Goal: Task Accomplishment & Management: Manage account settings

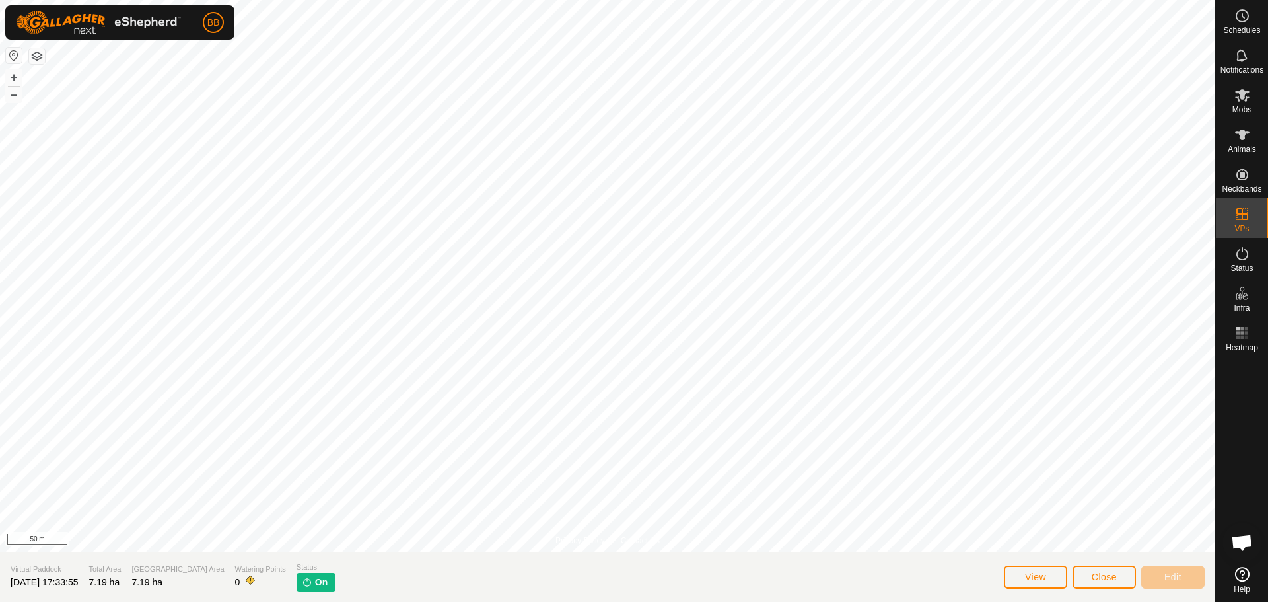
scroll to position [1260, 0]
click at [1049, 571] on button "View" at bounding box center [1035, 576] width 63 height 23
click at [1088, 569] on button "Close" at bounding box center [1103, 576] width 63 height 23
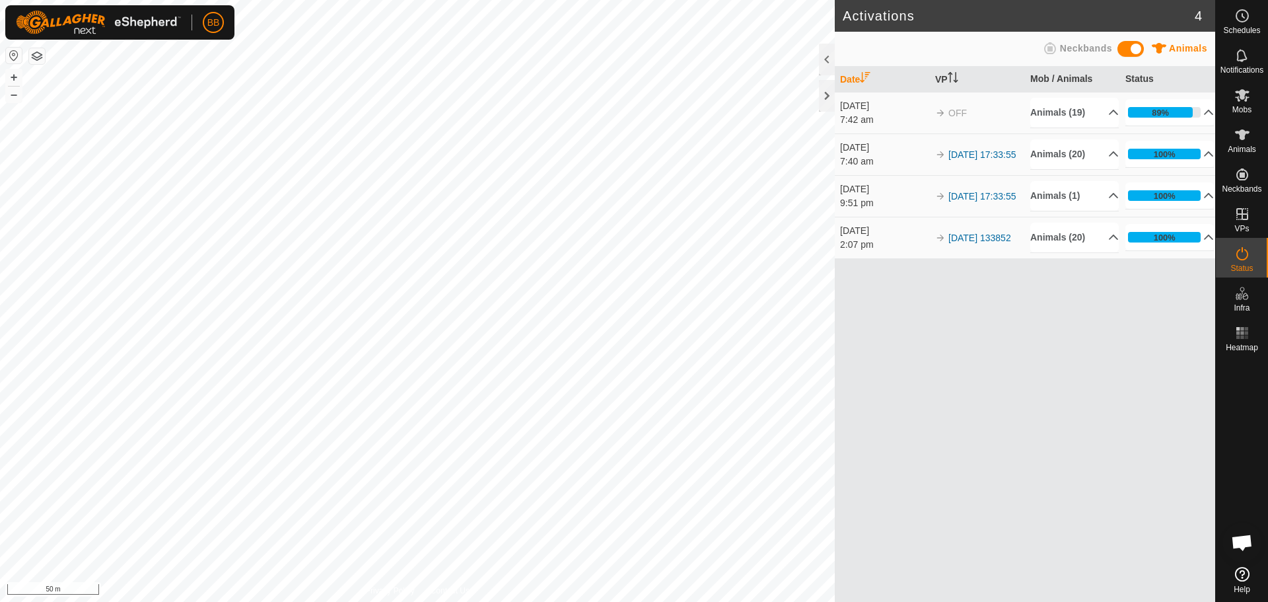
click at [962, 153] on td "[DATE] 17:33:55" at bounding box center [977, 154] width 95 height 42
click at [968, 149] on link "[DATE] 17:33:55" at bounding box center [981, 154] width 67 height 11
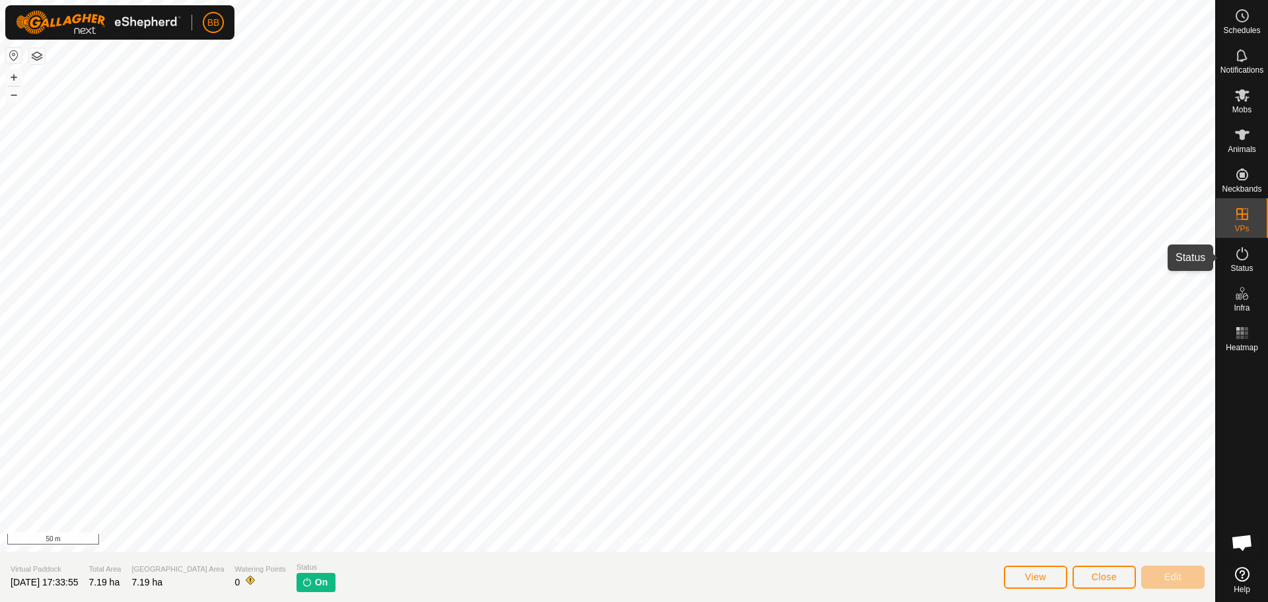
click at [1242, 269] on span "Status" at bounding box center [1241, 268] width 22 height 8
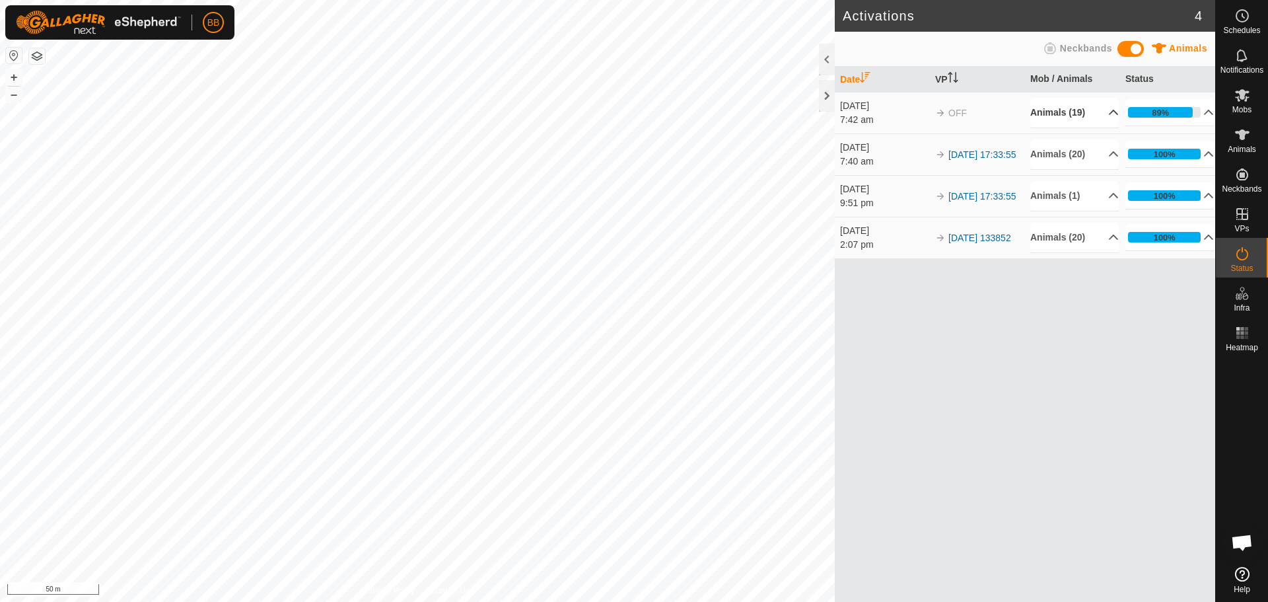
click at [1110, 112] on p-accordion-header "Animals (19)" at bounding box center [1074, 113] width 88 height 30
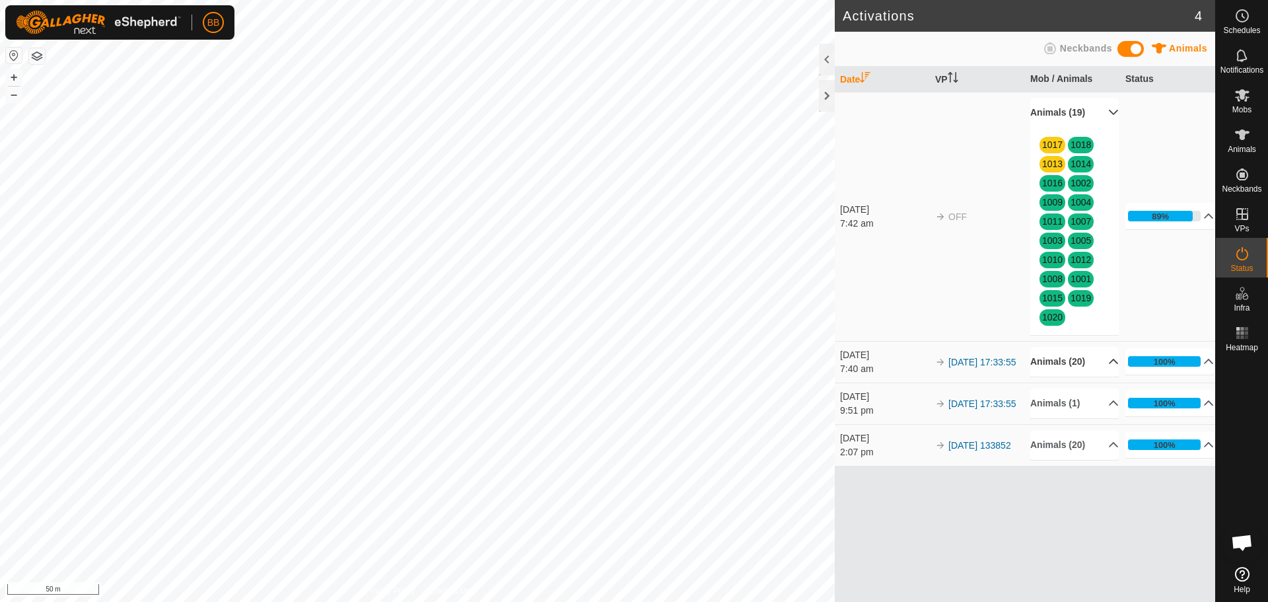
click at [1110, 362] on p-accordion-header "Animals (20)" at bounding box center [1074, 362] width 88 height 30
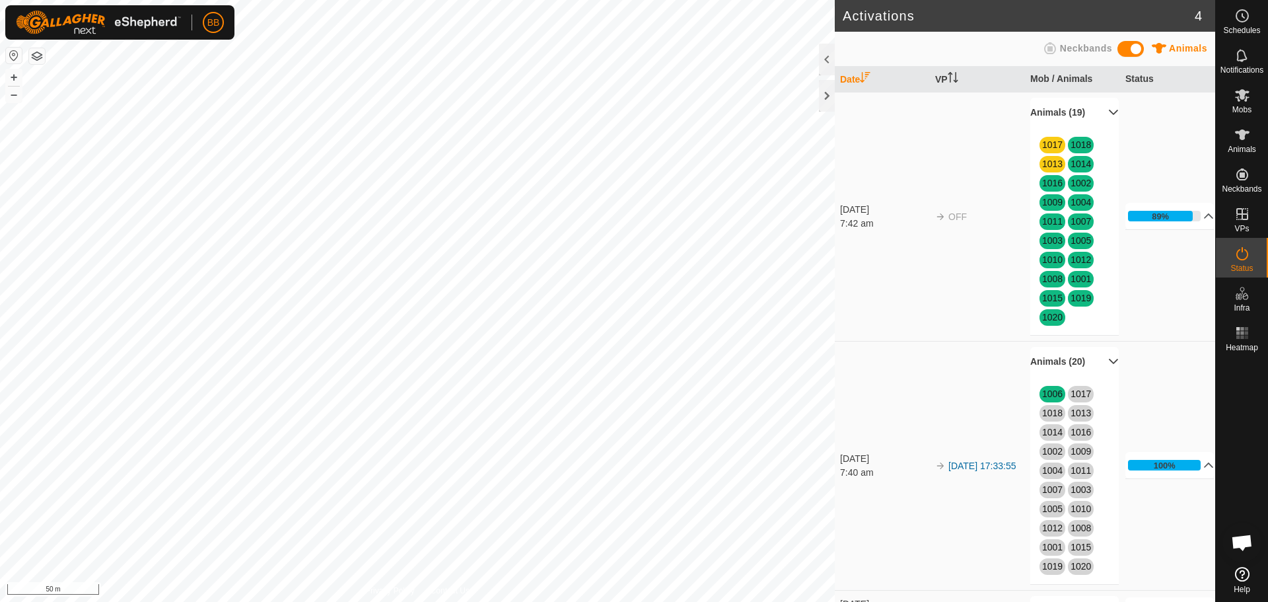
click at [1086, 403] on div "1006 1017 1018 1013 1014 1016 1002 1009 1004 1011 1007 1003 1005 1010 1012 1008…" at bounding box center [1074, 479] width 88 height 207
click at [1049, 400] on span "1006" at bounding box center [1052, 394] width 26 height 17
click at [1050, 394] on link "1006" at bounding box center [1052, 393] width 20 height 11
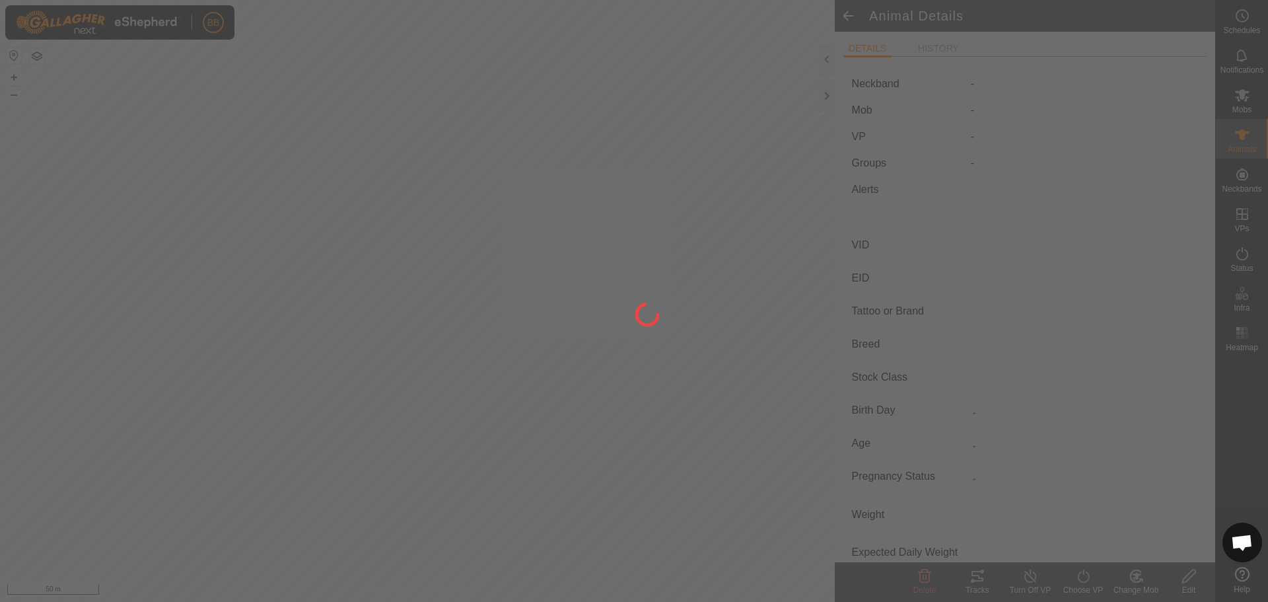
type input "1006"
type input "-"
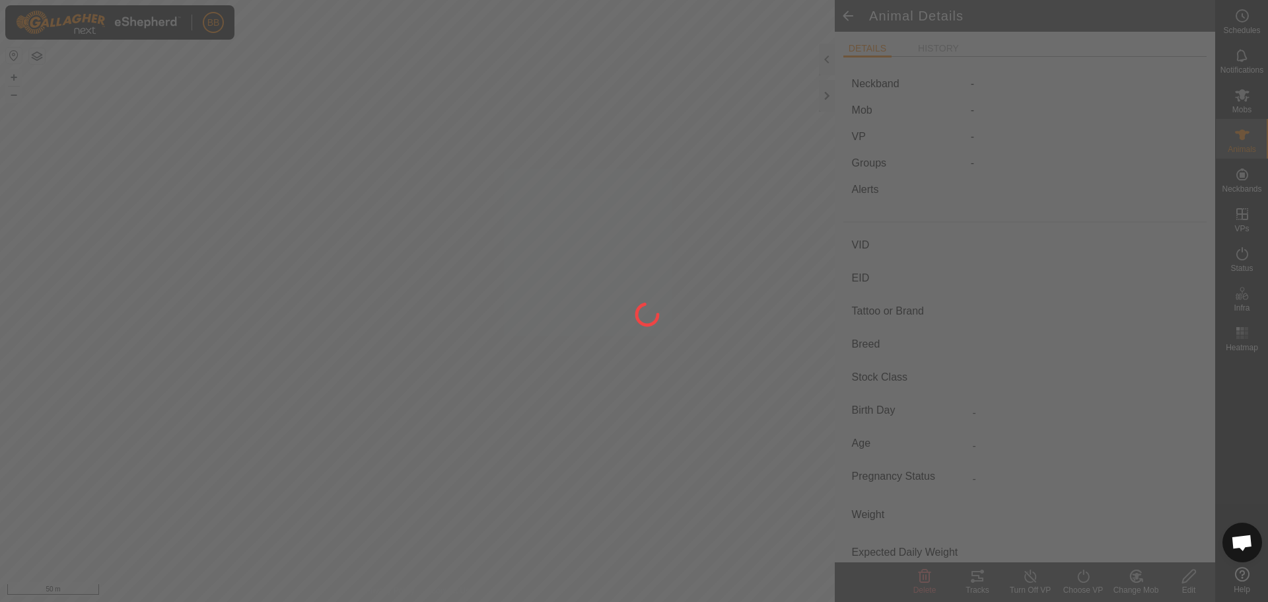
type input "0 kg"
type input "-"
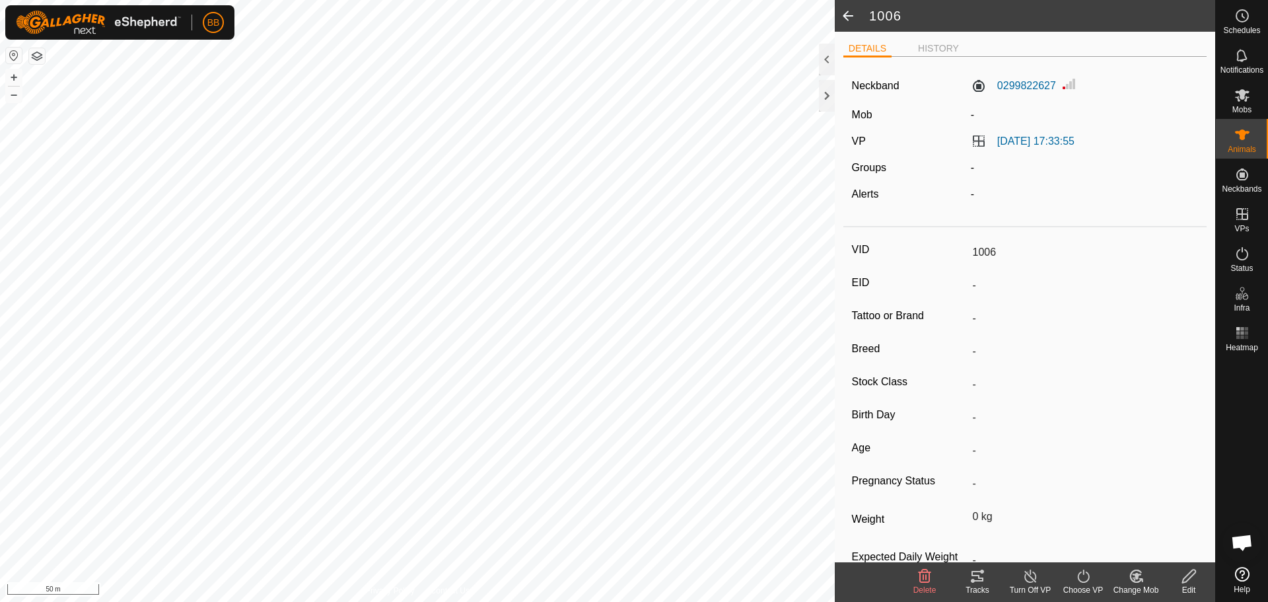
click at [1090, 582] on icon at bounding box center [1083, 576] width 17 height 16
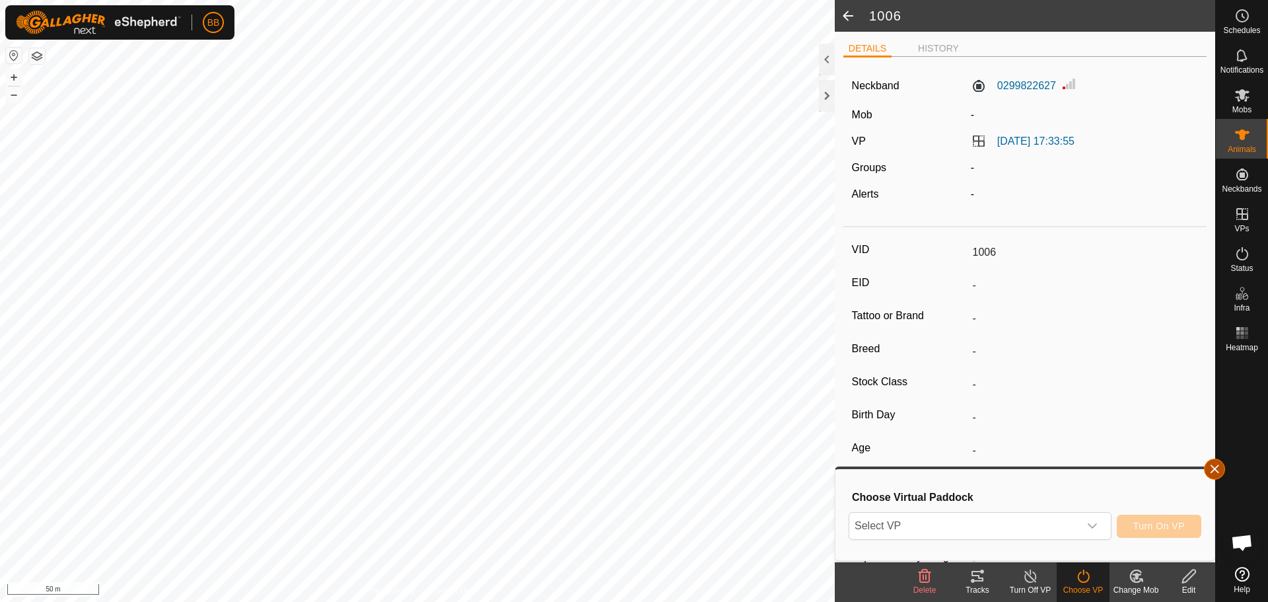
click at [1214, 466] on button "button" at bounding box center [1214, 468] width 21 height 21
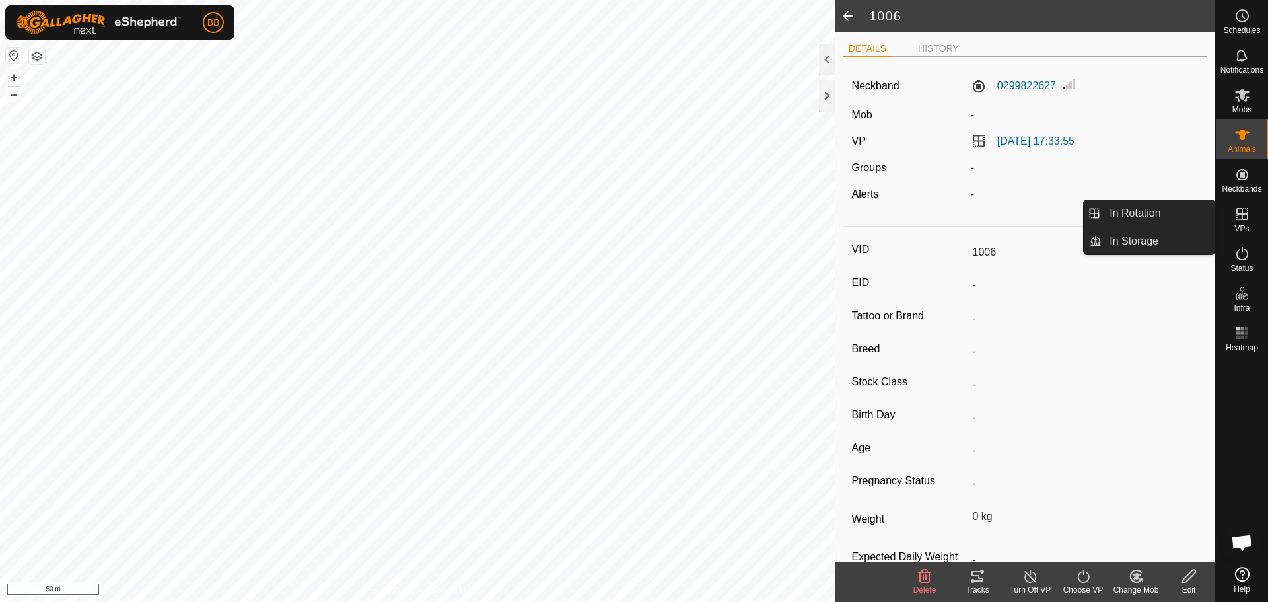
click at [1241, 211] on icon at bounding box center [1242, 214] width 16 height 16
click at [1170, 211] on link "In Rotation" at bounding box center [1158, 213] width 113 height 26
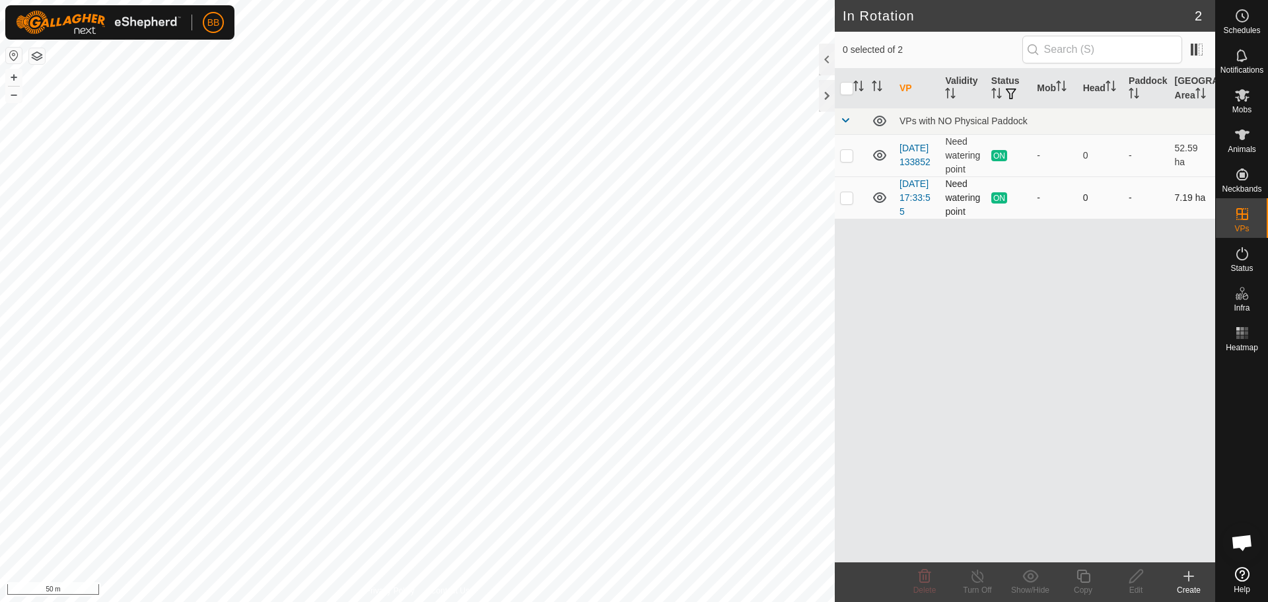
click at [913, 190] on td "[DATE] 17:33:55" at bounding box center [917, 197] width 46 height 42
click at [913, 205] on link "[DATE] 17:33:55" at bounding box center [914, 197] width 31 height 38
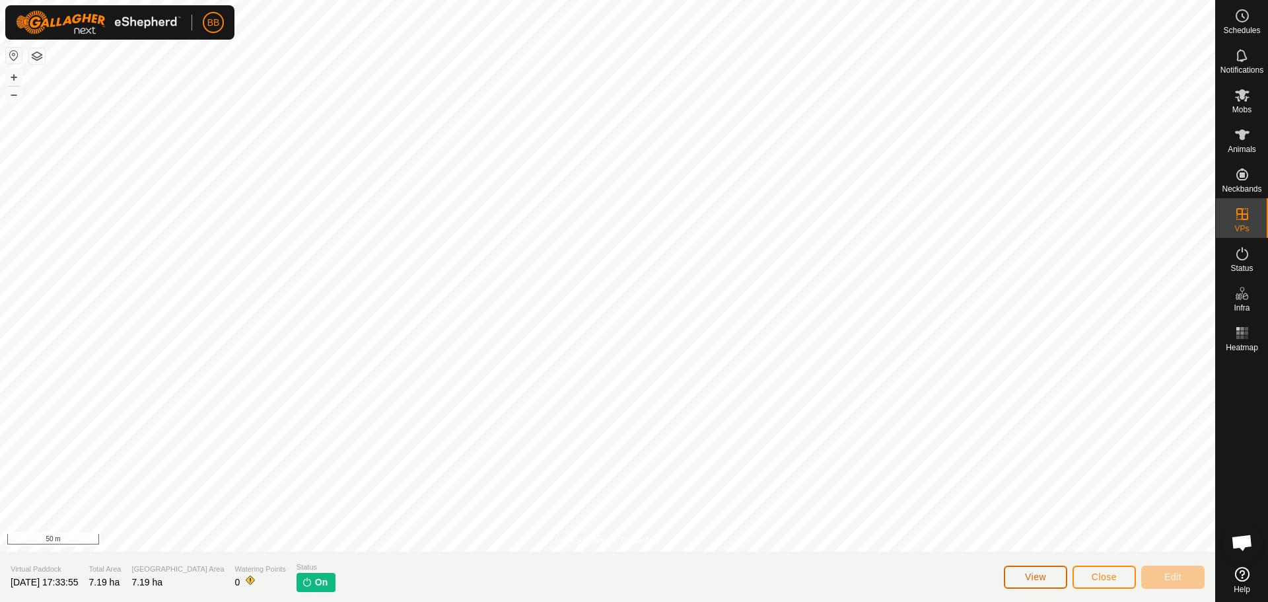
click at [1025, 583] on button "View" at bounding box center [1035, 576] width 63 height 23
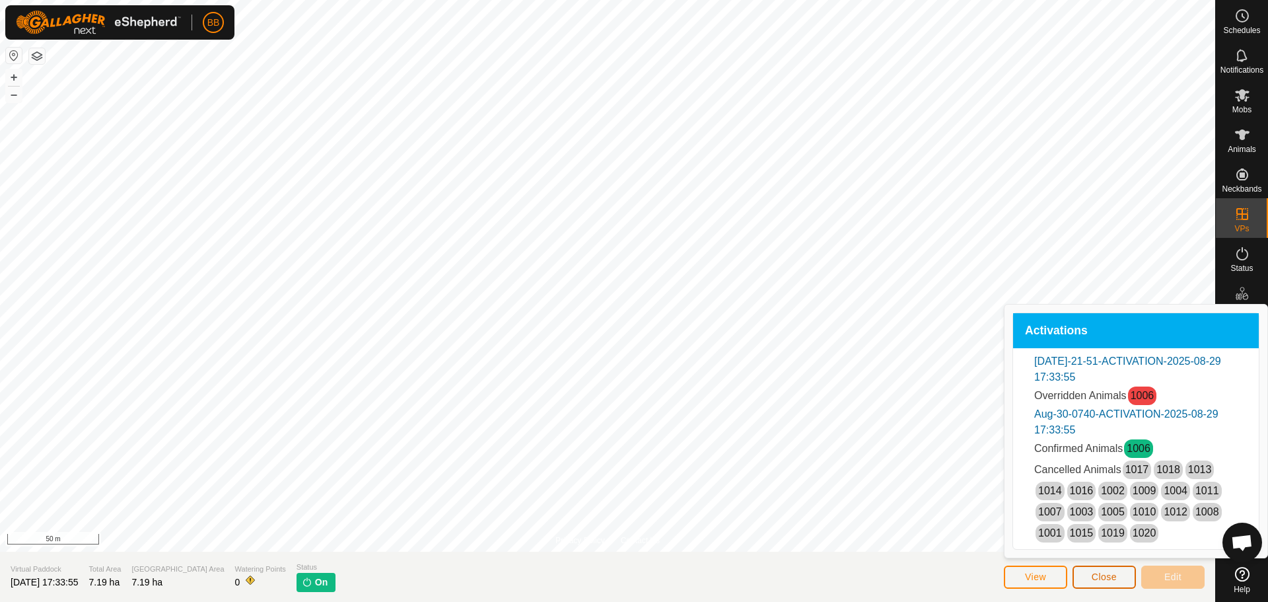
click at [1114, 578] on span "Close" at bounding box center [1104, 576] width 25 height 11
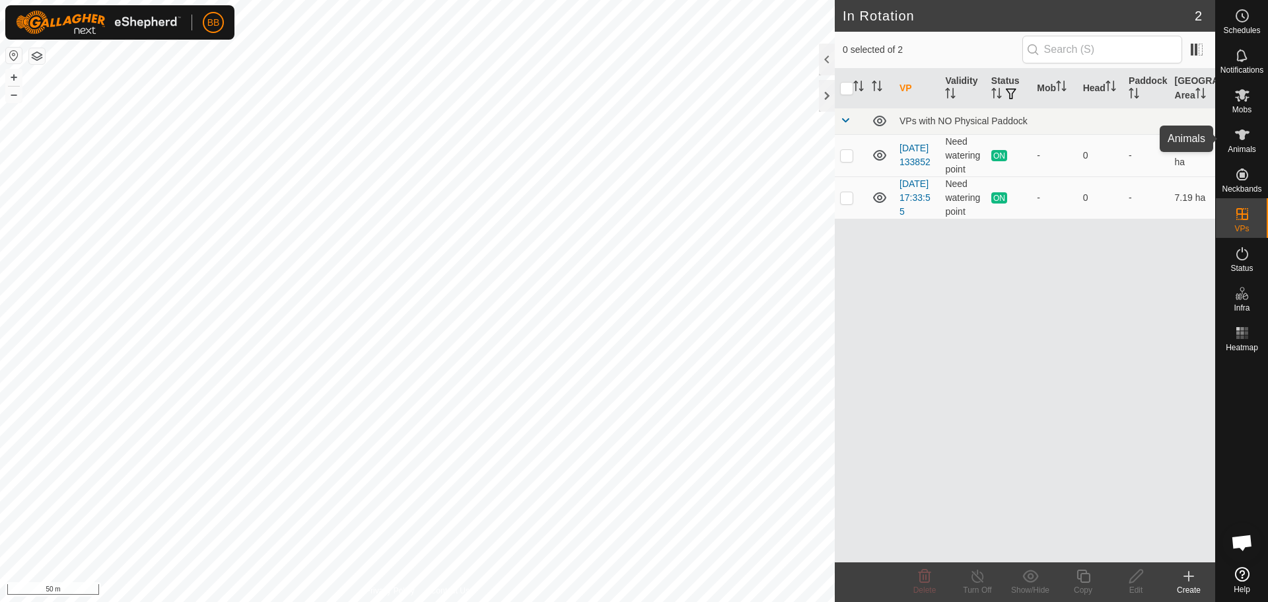
click at [1238, 135] on icon at bounding box center [1242, 135] width 16 height 16
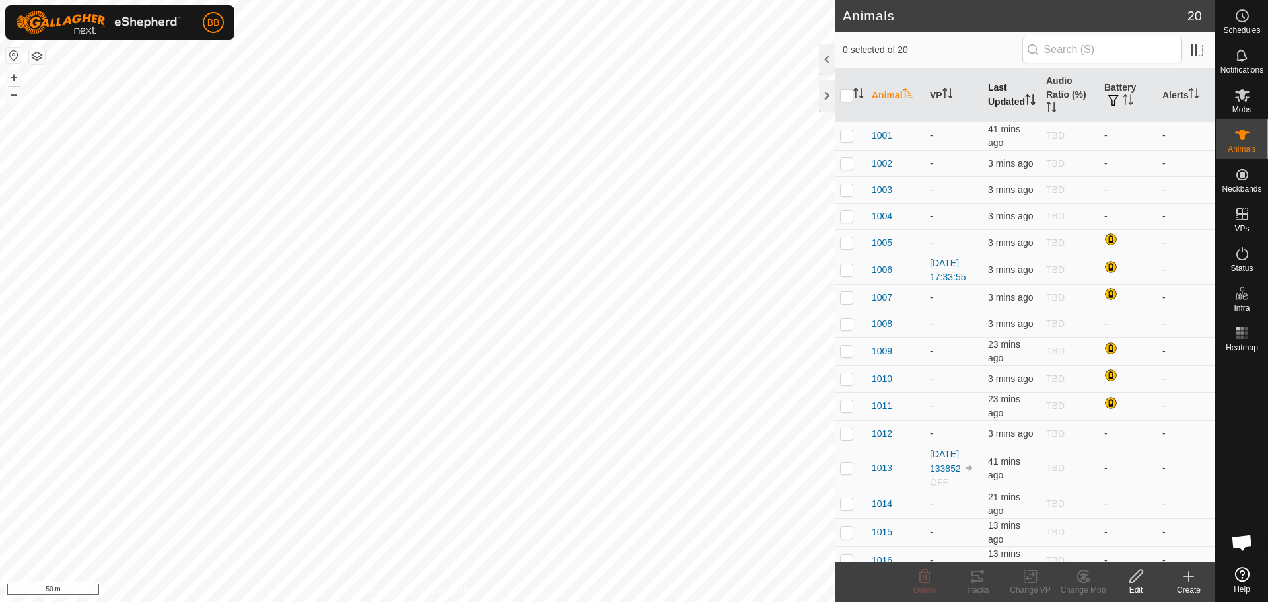
click at [994, 89] on th "Last Updated" at bounding box center [1012, 95] width 58 height 53
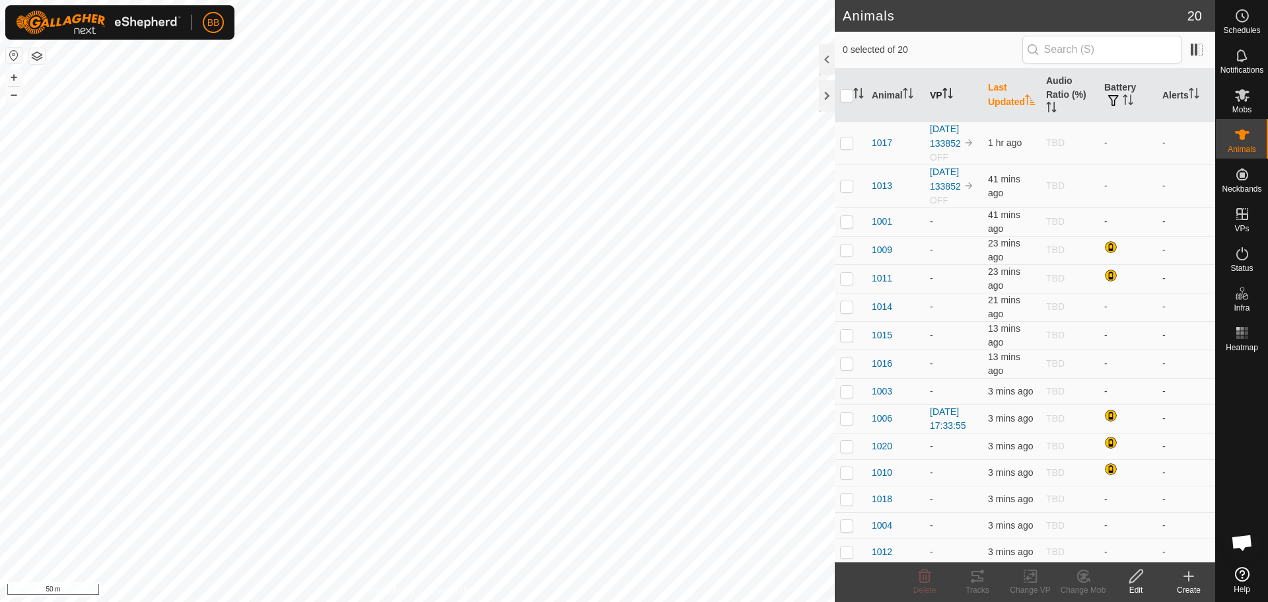
click at [936, 88] on th "VP" at bounding box center [954, 95] width 58 height 53
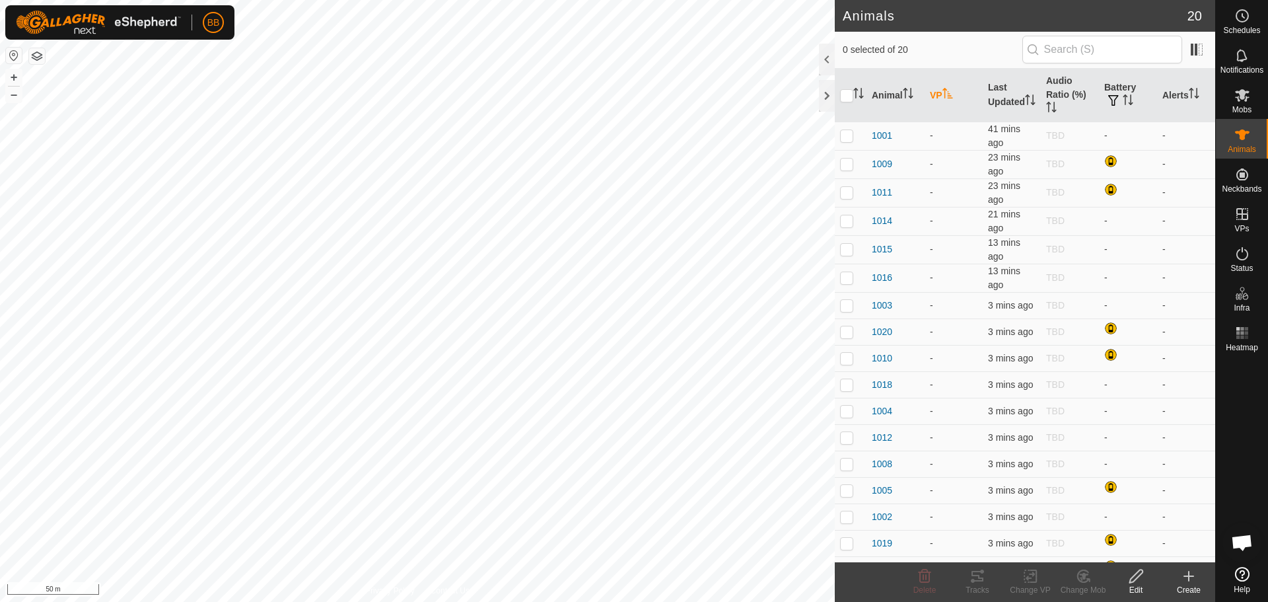
click at [938, 88] on th "VP" at bounding box center [954, 95] width 58 height 53
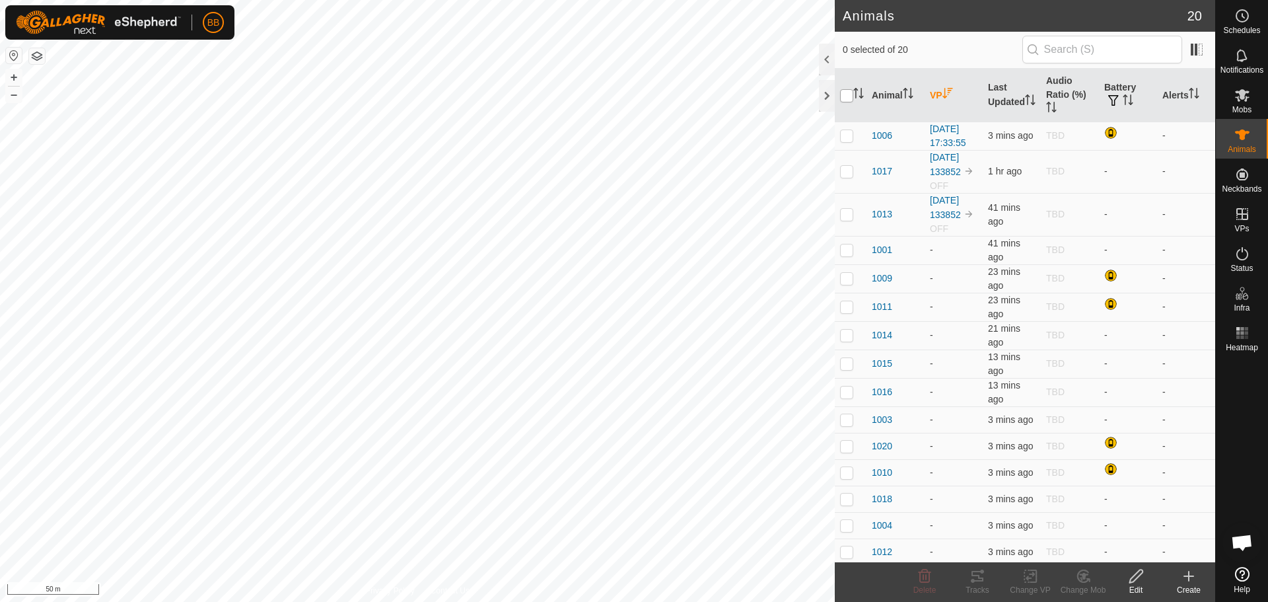
click at [847, 95] on input "checkbox" at bounding box center [846, 95] width 13 height 13
checkbox input "true"
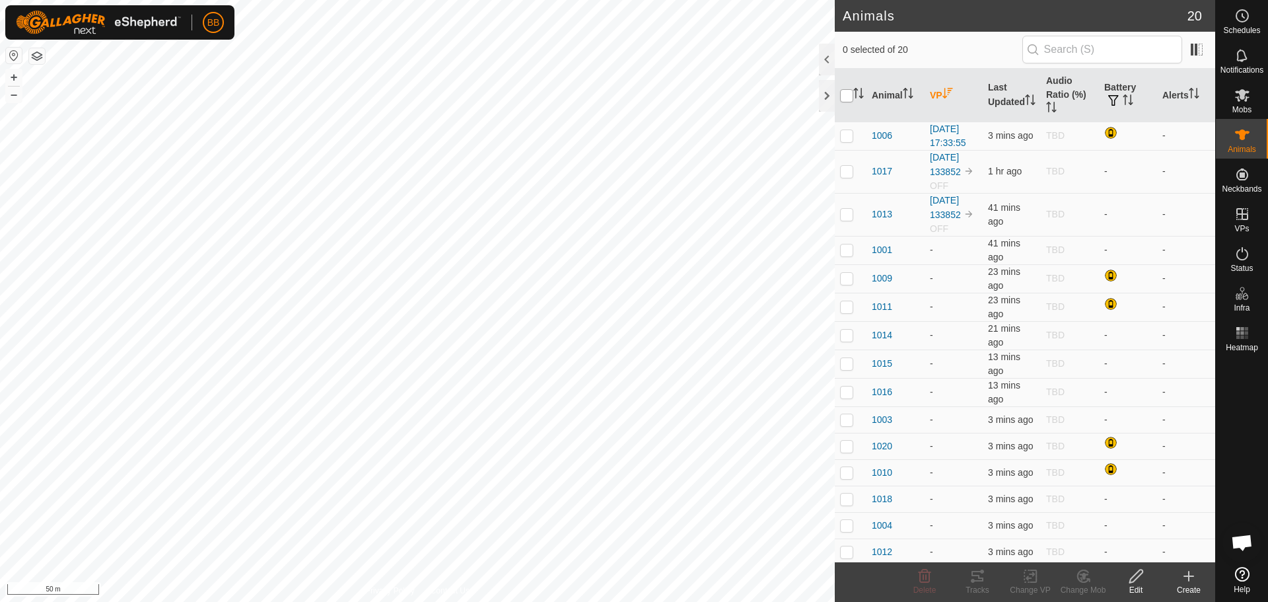
checkbox input "true"
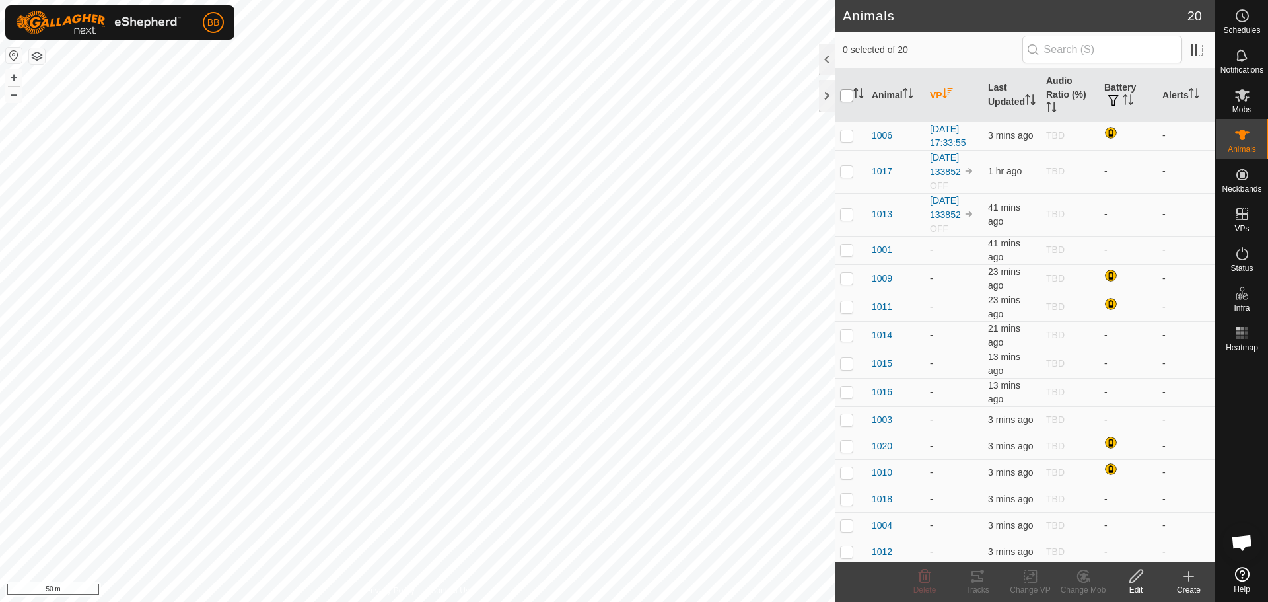
checkbox input "true"
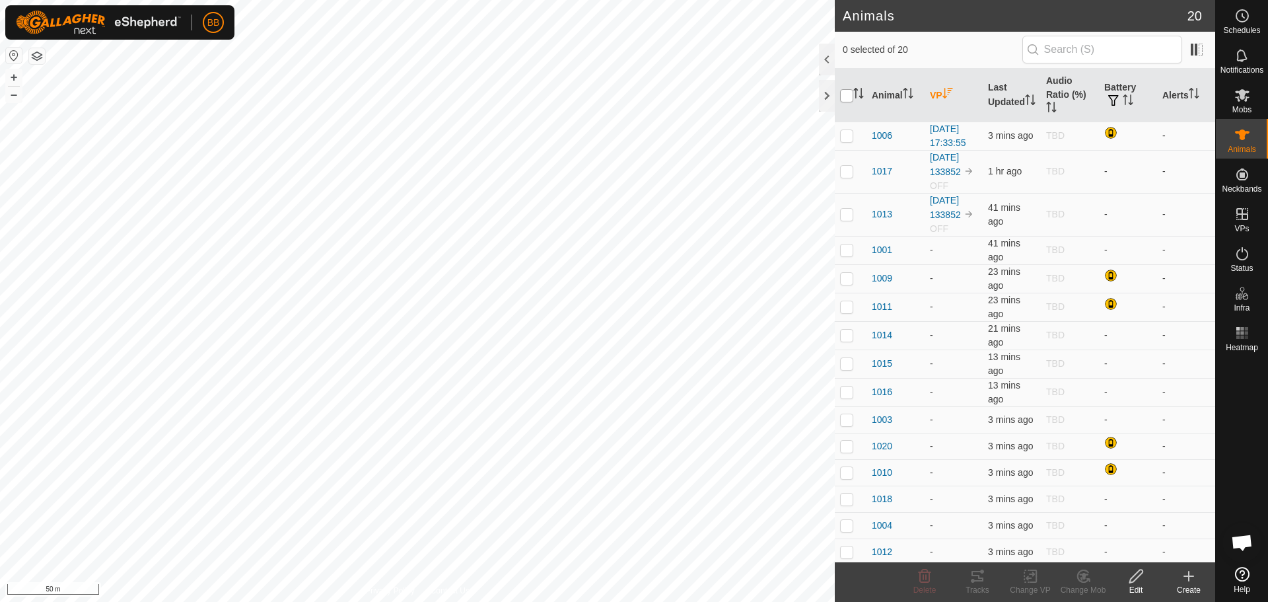
checkbox input "true"
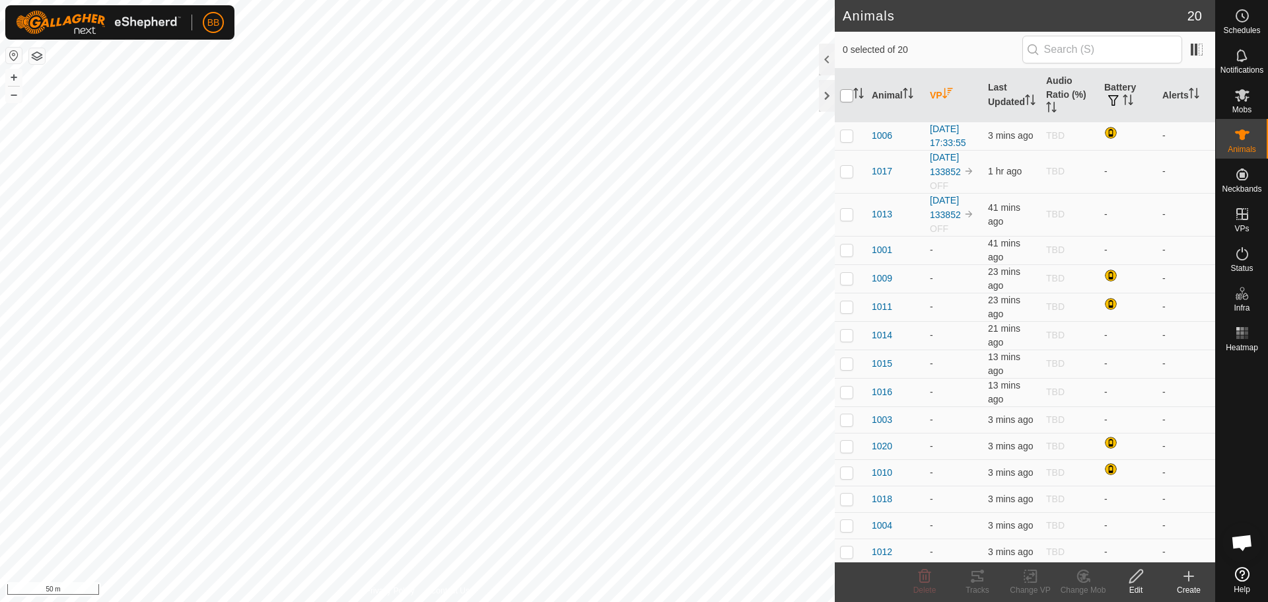
checkbox input "true"
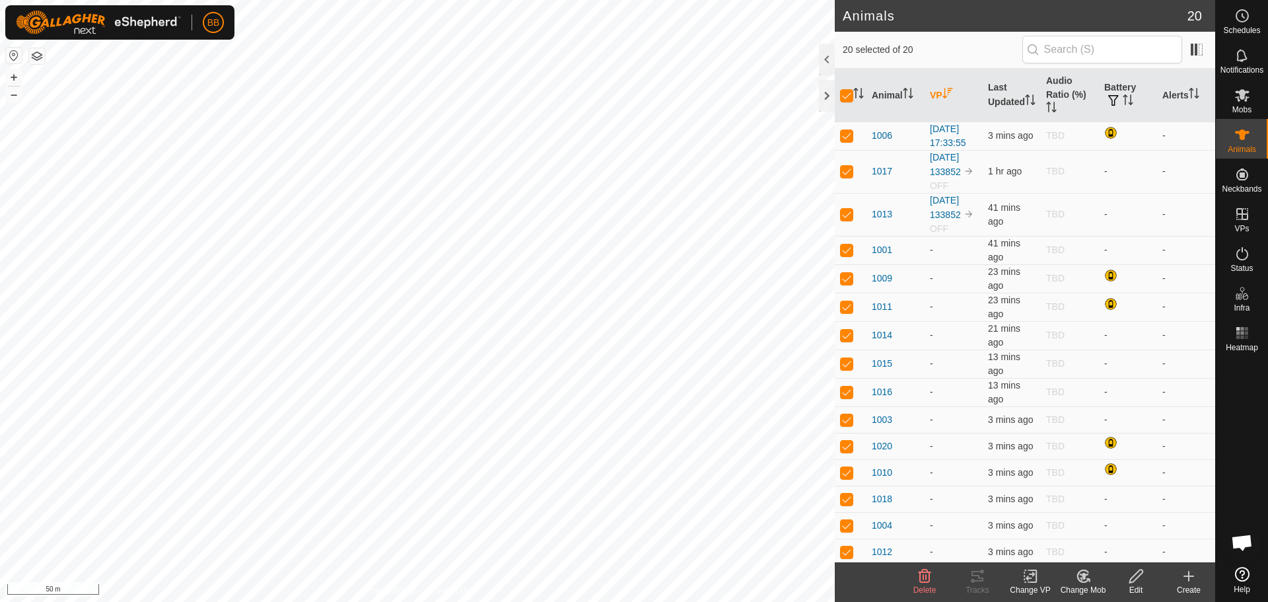
click at [1032, 578] on icon at bounding box center [1030, 576] width 17 height 16
click at [1062, 521] on link "Choose VP..." at bounding box center [1069, 519] width 131 height 26
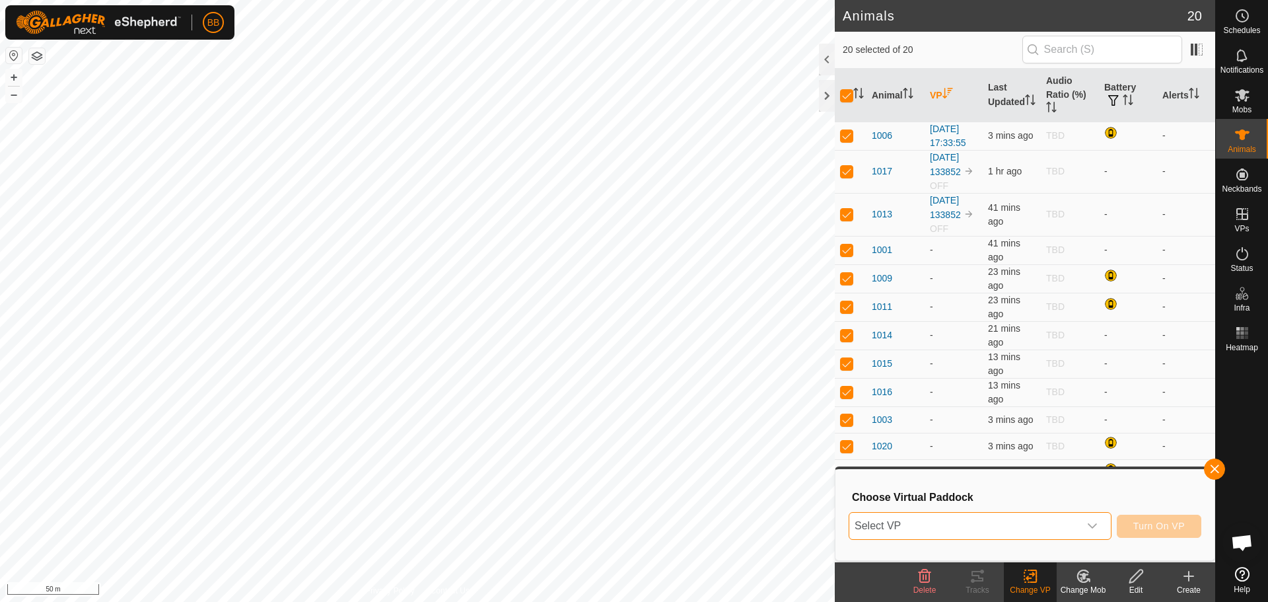
click at [1062, 521] on span "Select VP" at bounding box center [964, 525] width 230 height 26
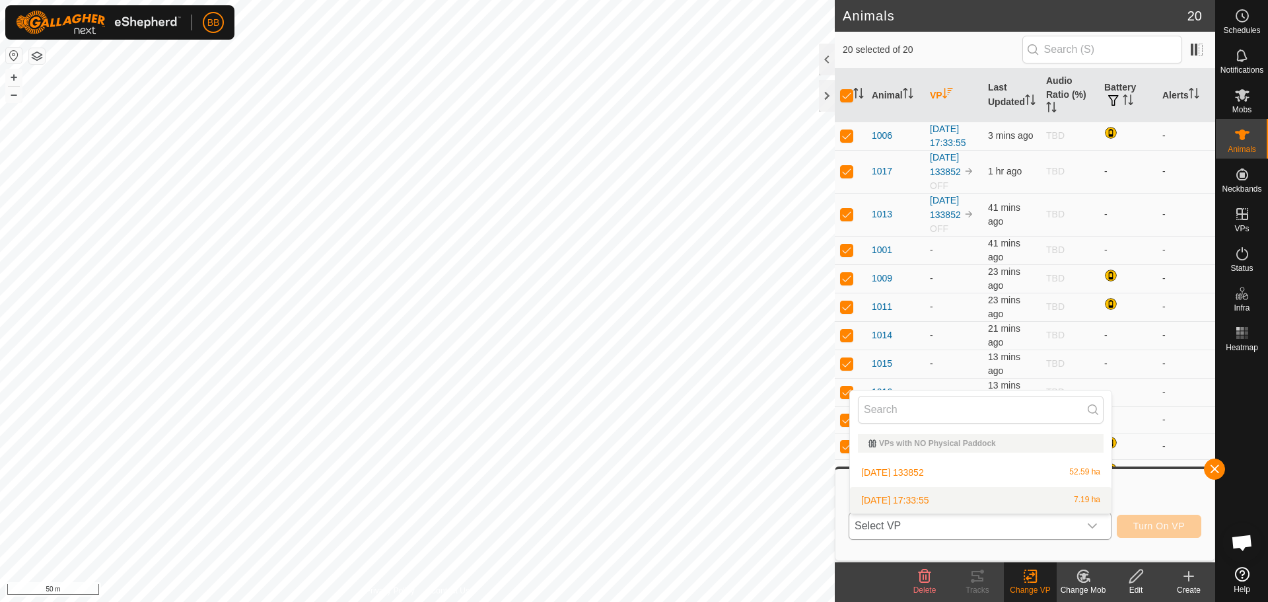
click at [976, 495] on li "[DATE] 17:33:55 7.19 ha" at bounding box center [981, 500] width 262 height 26
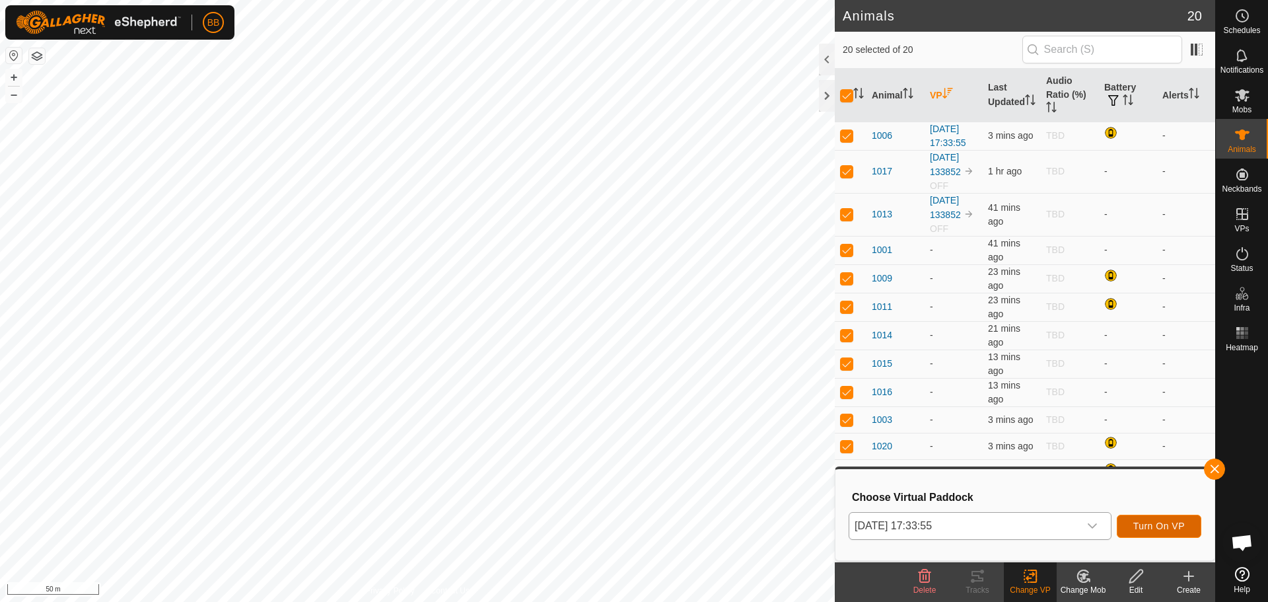
click at [1170, 525] on span "Turn On VP" at bounding box center [1159, 525] width 52 height 11
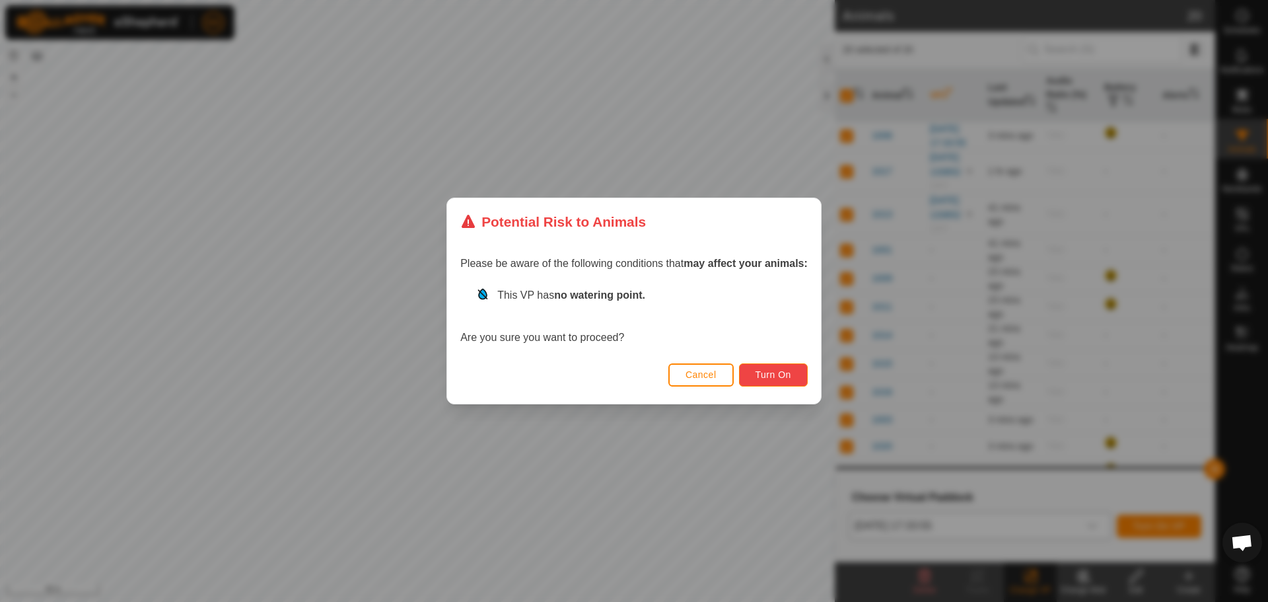
click at [788, 372] on span "Turn On" at bounding box center [773, 374] width 36 height 11
